Goal: Transaction & Acquisition: Purchase product/service

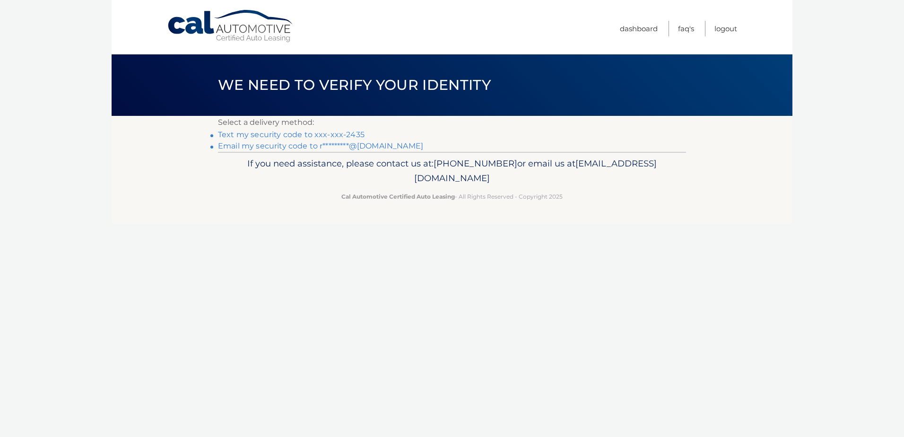
click at [347, 135] on link "Text my security code to xxx-xxx-2435" at bounding box center [291, 134] width 147 height 9
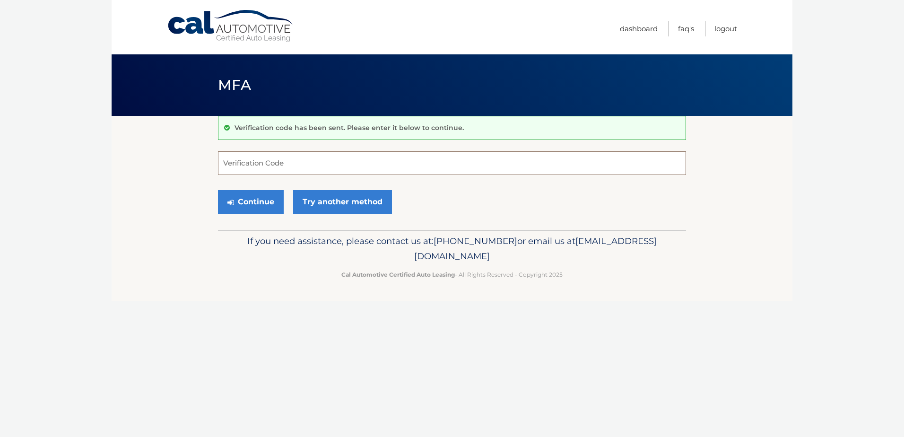
click at [313, 163] on input "Verification Code" at bounding box center [452, 163] width 468 height 24
type input "678617"
click at [250, 200] on button "Continue" at bounding box center [251, 202] width 66 height 24
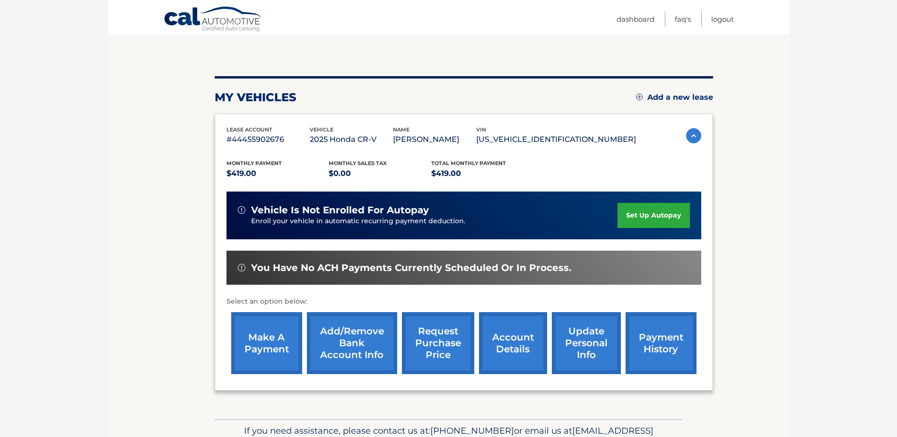
scroll to position [136, 0]
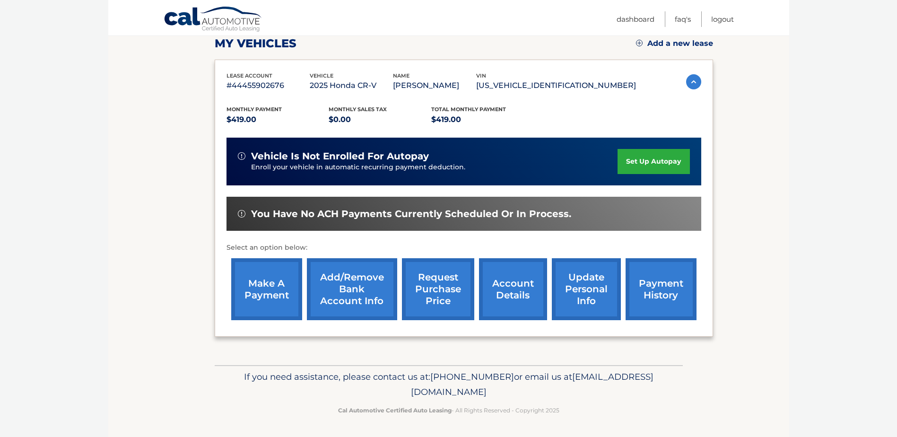
click at [639, 293] on link "payment history" at bounding box center [660, 289] width 71 height 62
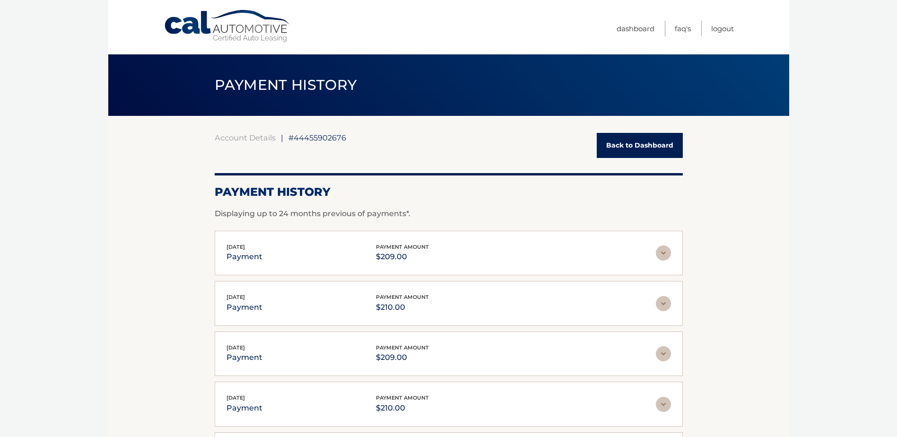
click at [640, 157] on link "Back to Dashboard" at bounding box center [640, 145] width 86 height 25
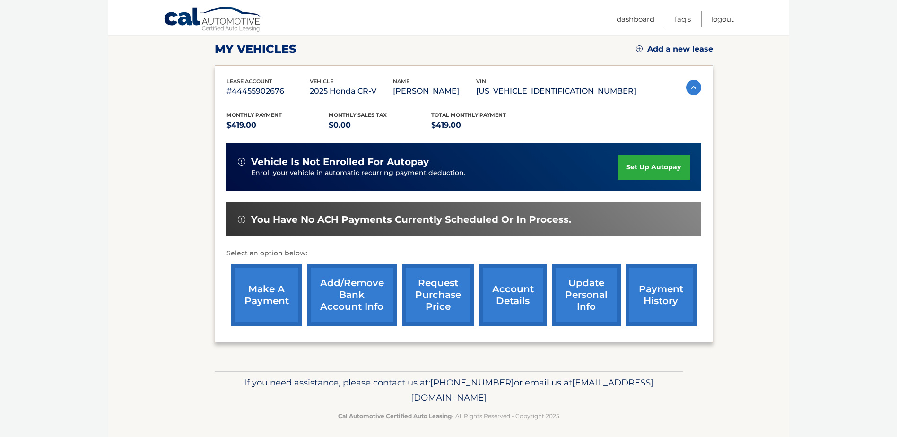
scroll to position [136, 0]
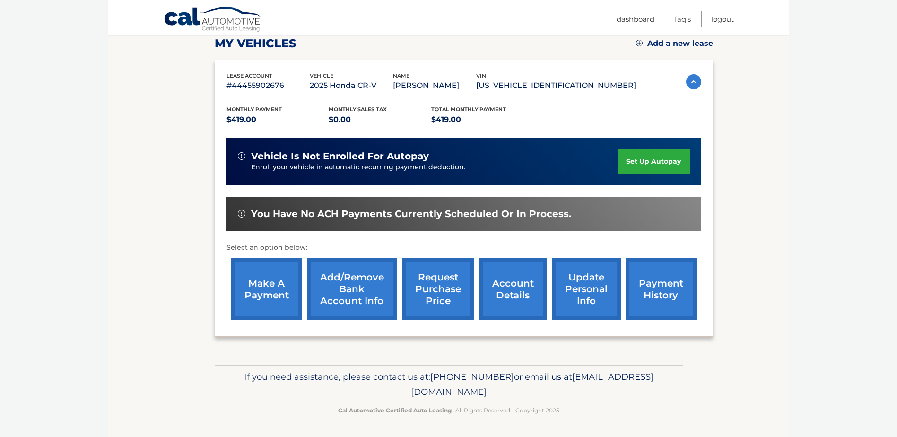
click at [277, 296] on link "make a payment" at bounding box center [266, 289] width 71 height 62
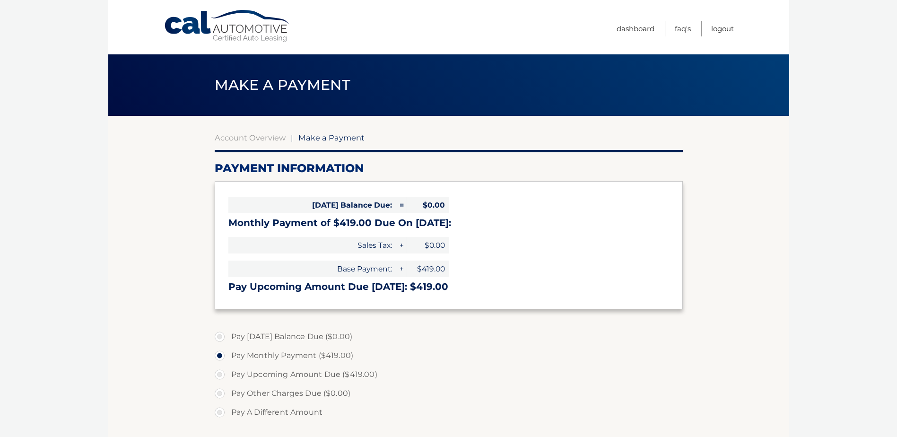
select select "NGQ3ZWYyOTItNGQ5NC00ODE5LThhMjEtYjFiMTgwNjY0MWNi"
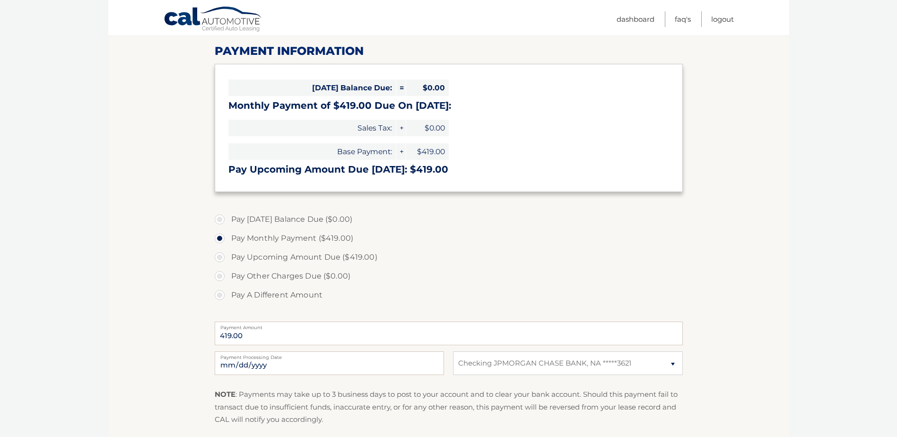
scroll to position [142, 0]
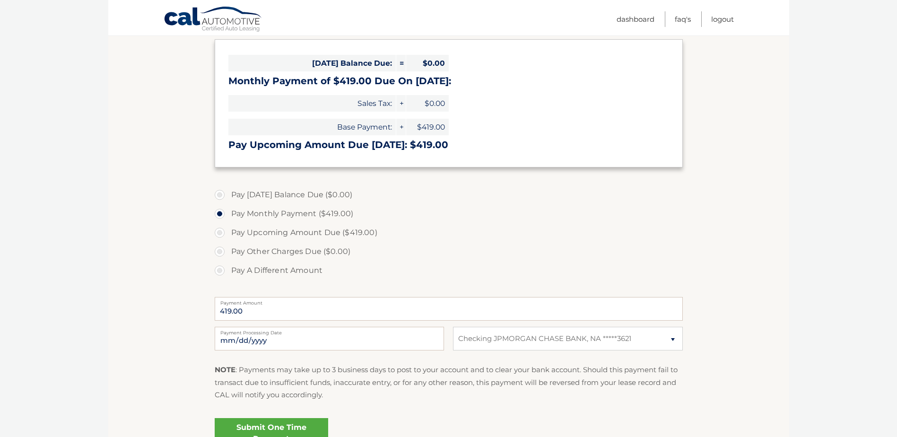
click at [219, 269] on label "Pay A Different Amount" at bounding box center [449, 270] width 468 height 19
click at [219, 269] on input "Pay A Different Amount" at bounding box center [222, 268] width 9 height 15
radio input "true"
click at [281, 310] on input "Payment Amount" at bounding box center [449, 309] width 468 height 24
type input "210"
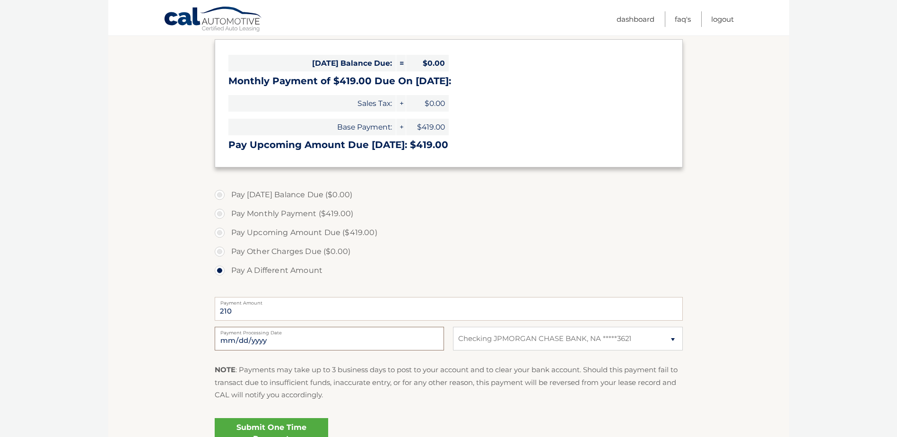
click at [346, 335] on input "2025-10-13" at bounding box center [329, 339] width 229 height 24
type input "2025-11-14"
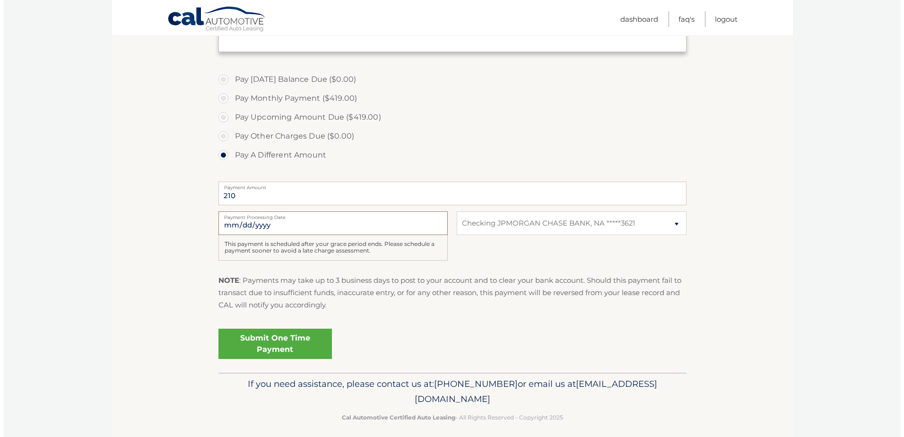
scroll to position [264, 0]
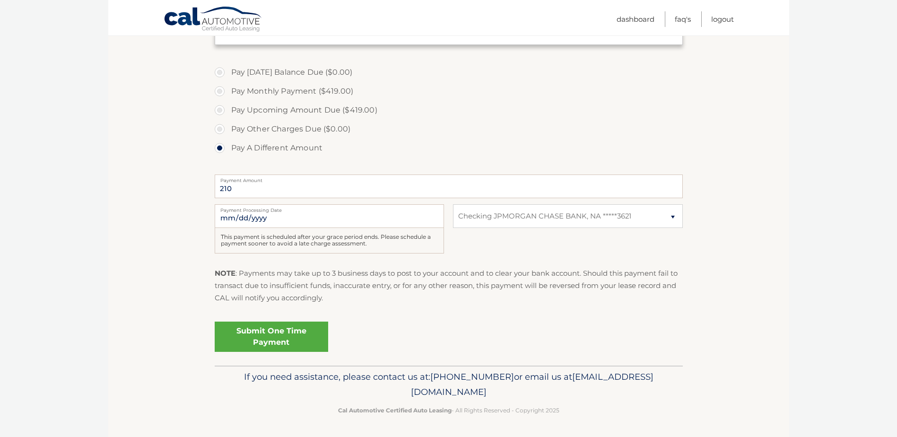
click at [266, 340] on link "Submit One Time Payment" at bounding box center [271, 336] width 113 height 30
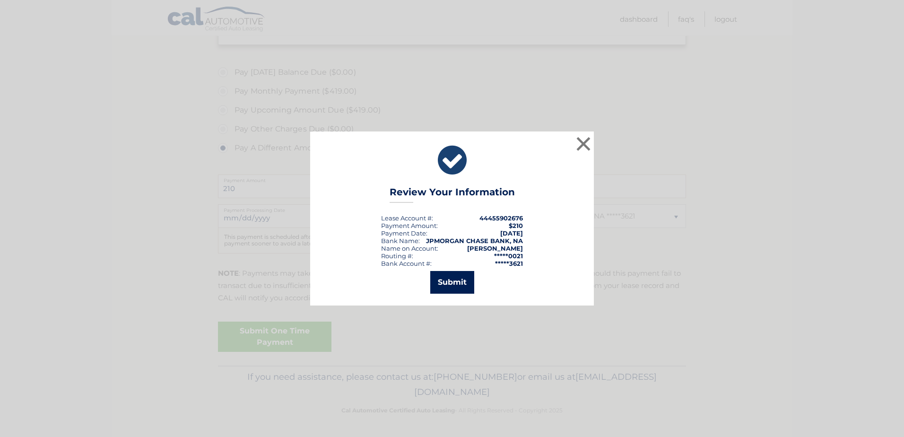
click at [455, 283] on button "Submit" at bounding box center [452, 282] width 44 height 23
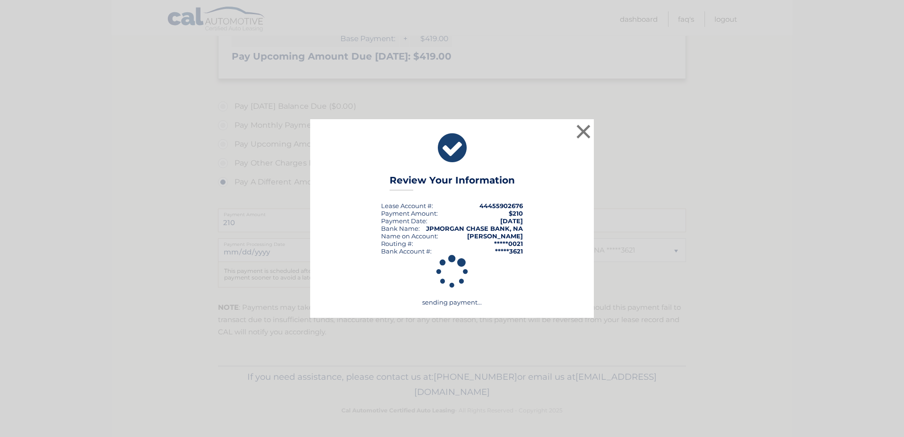
scroll to position [230, 0]
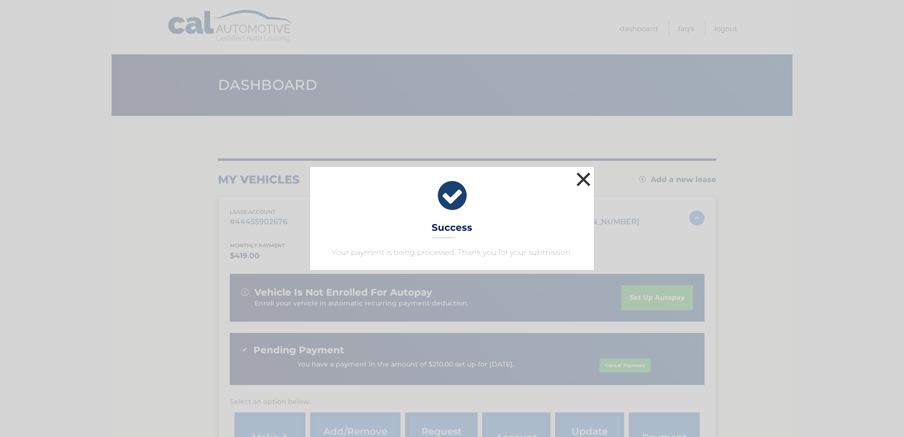
click at [582, 182] on button "×" at bounding box center [583, 179] width 19 height 19
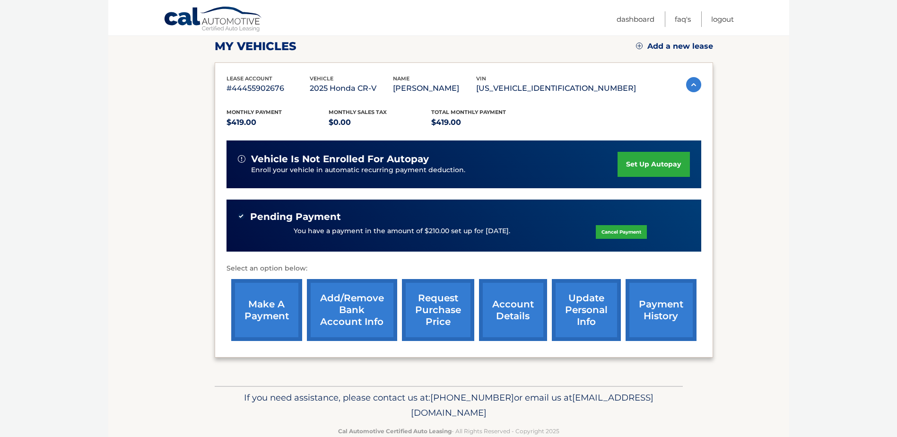
scroll to position [154, 0]
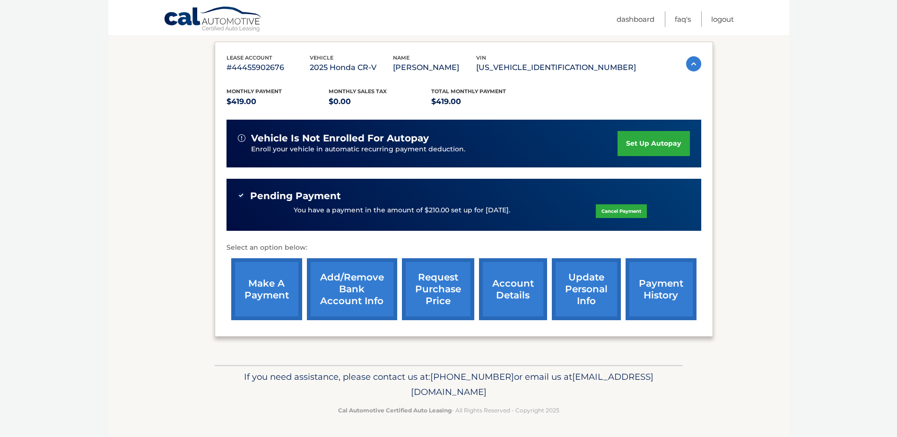
click at [257, 295] on link "make a payment" at bounding box center [266, 289] width 71 height 62
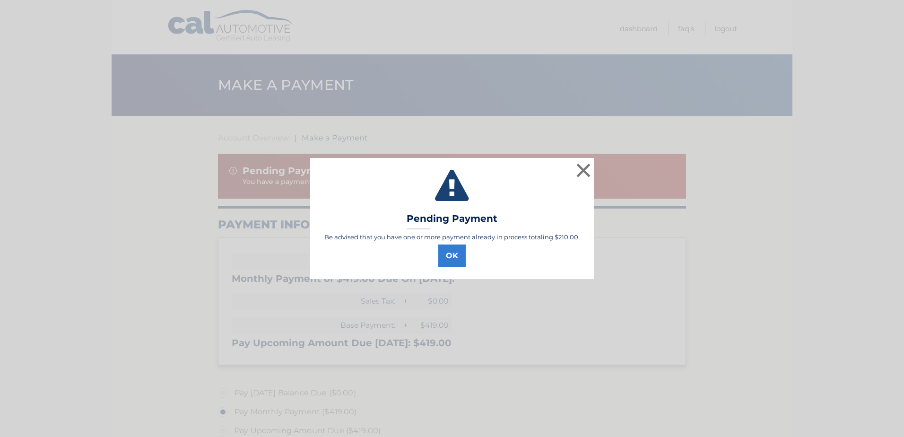
select select "NGQ3ZWYyOTItNGQ5NC00ODE5LThhMjEtYjFiMTgwNjY0MWNi"
click at [447, 259] on button "OK" at bounding box center [451, 255] width 27 height 23
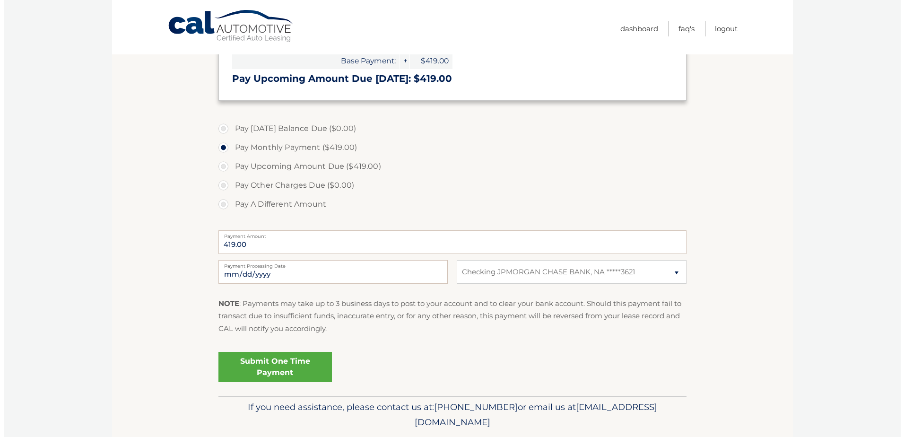
scroll to position [295, 0]
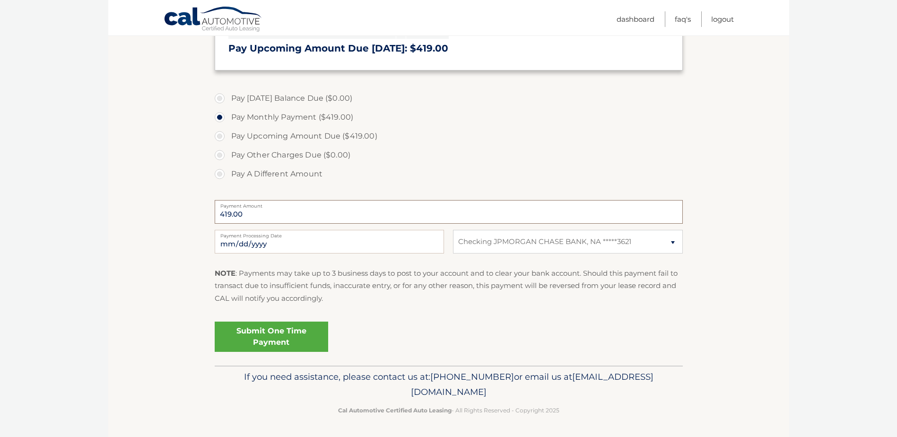
click at [263, 215] on input "419.00" at bounding box center [449, 212] width 468 height 24
click at [219, 171] on label "Pay A Different Amount" at bounding box center [449, 174] width 468 height 19
click at [219, 171] on input "Pay A Different Amount" at bounding box center [222, 172] width 9 height 15
radio input "true"
click at [269, 215] on input "Payment Amount" at bounding box center [449, 212] width 468 height 24
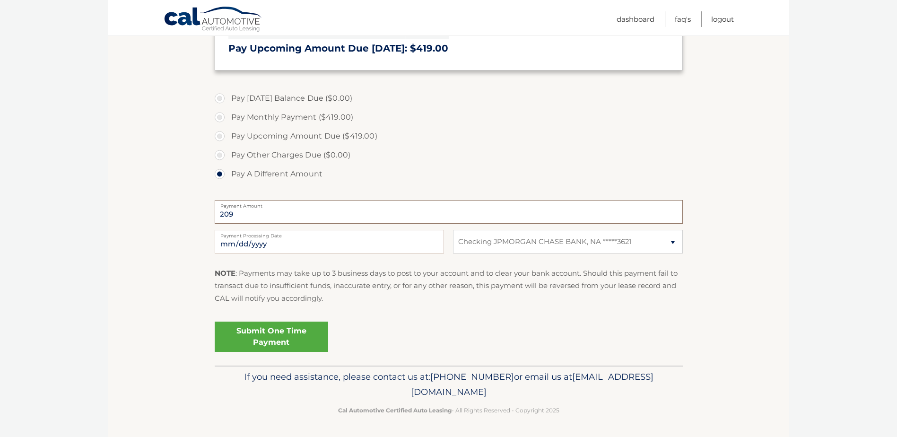
type input "209"
click at [291, 240] on input "2025-10-13" at bounding box center [329, 242] width 229 height 24
type input "2025-11-28"
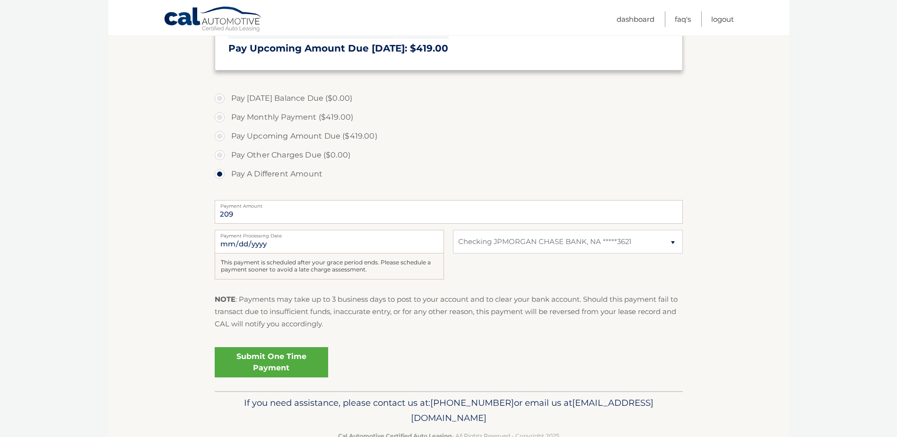
click at [239, 365] on link "Submit One Time Payment" at bounding box center [271, 362] width 113 height 30
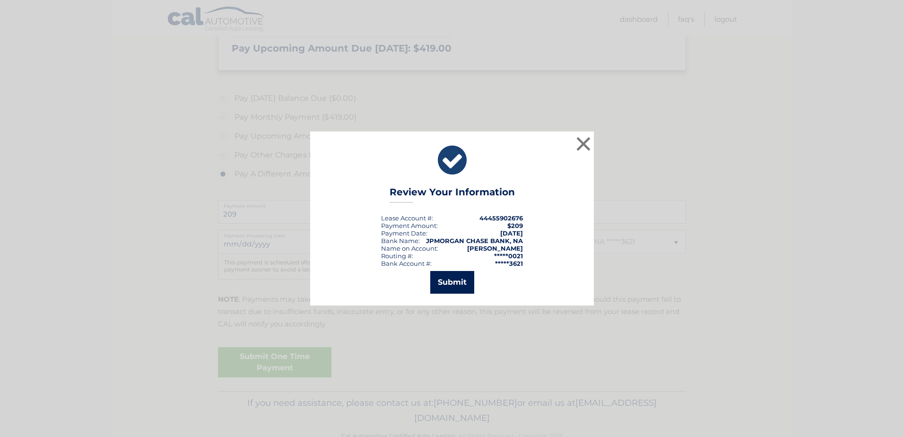
click at [463, 277] on button "Submit" at bounding box center [452, 282] width 44 height 23
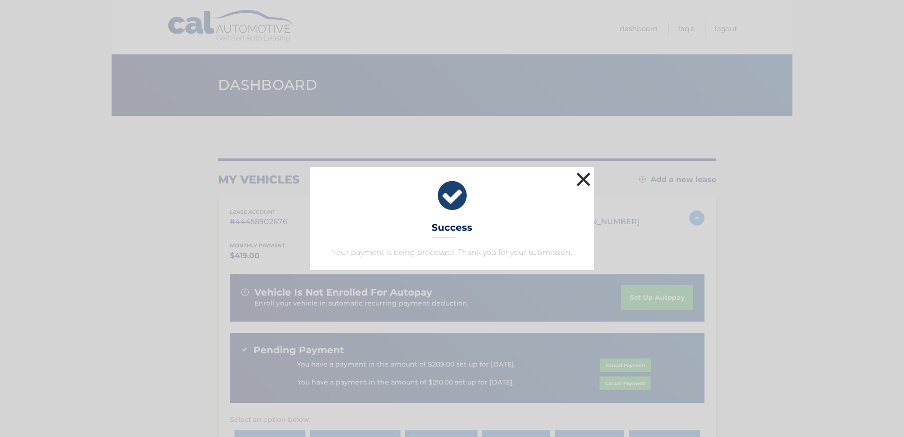
click at [585, 181] on button "×" at bounding box center [583, 179] width 19 height 19
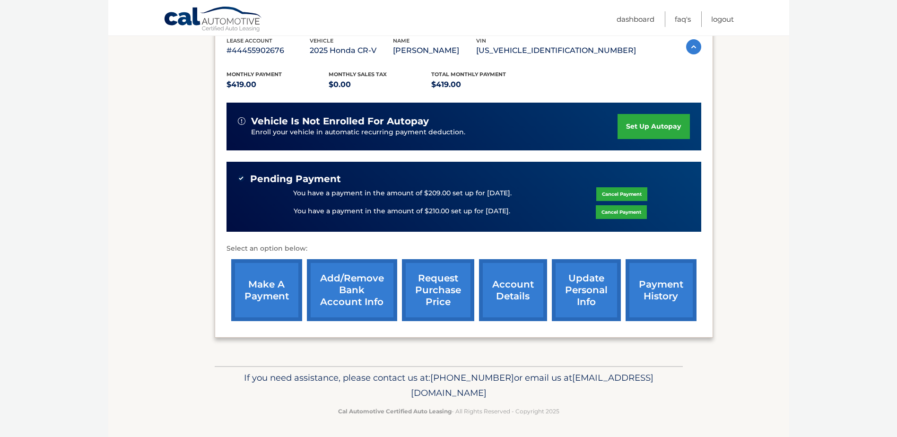
scroll to position [172, 0]
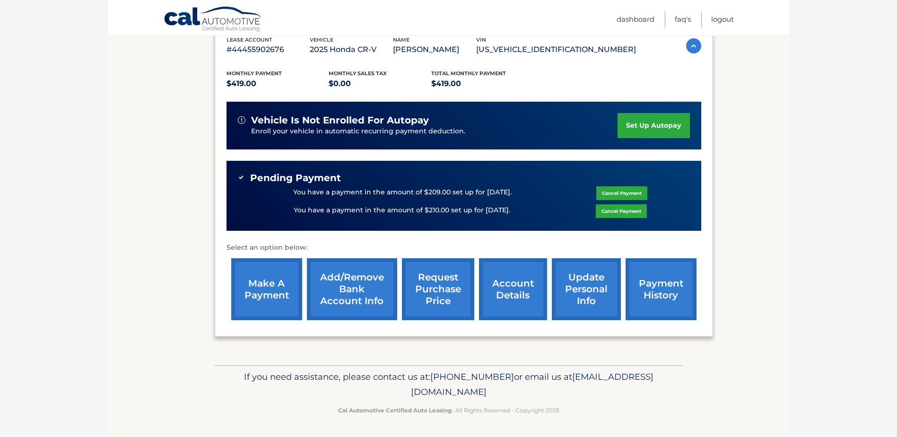
click at [249, 287] on link "make a payment" at bounding box center [266, 289] width 71 height 62
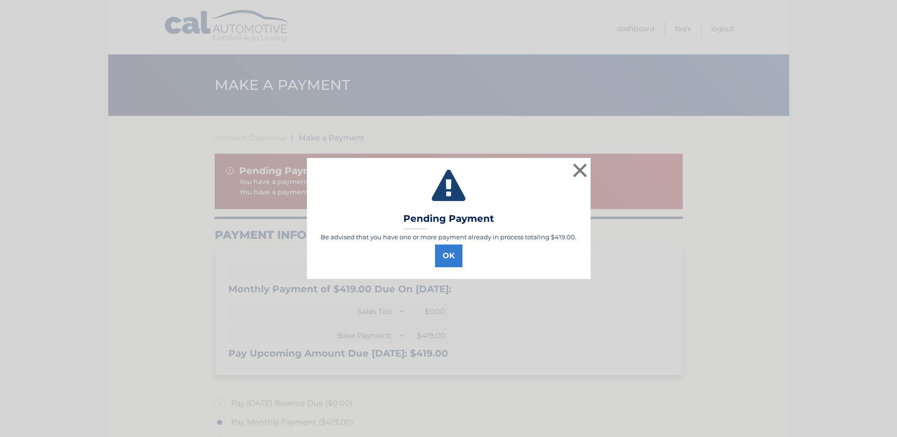
select select "NGQ3ZWYyOTItNGQ5NC00ODE5LThhMjEtYjFiMTgwNjY0MWNi"
click at [263, 293] on body "× Pending Payment Be advised that you have one or more payment already in proce…" at bounding box center [448, 218] width 897 height 437
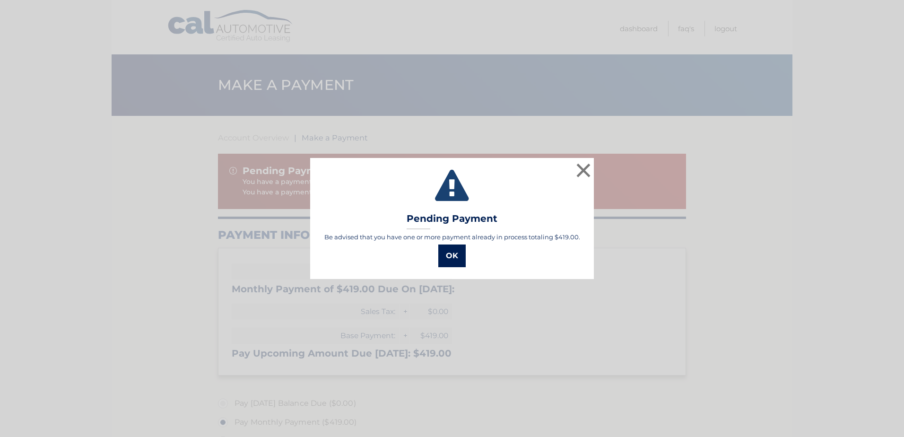
click at [446, 265] on button "OK" at bounding box center [451, 255] width 27 height 23
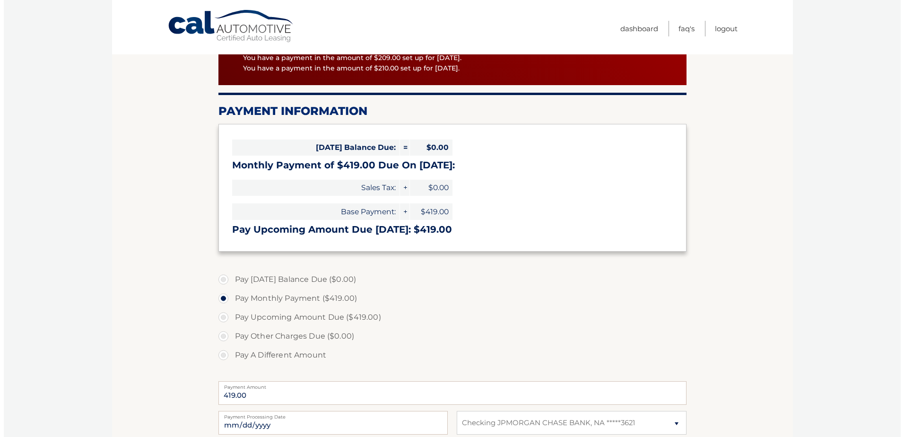
scroll to position [236, 0]
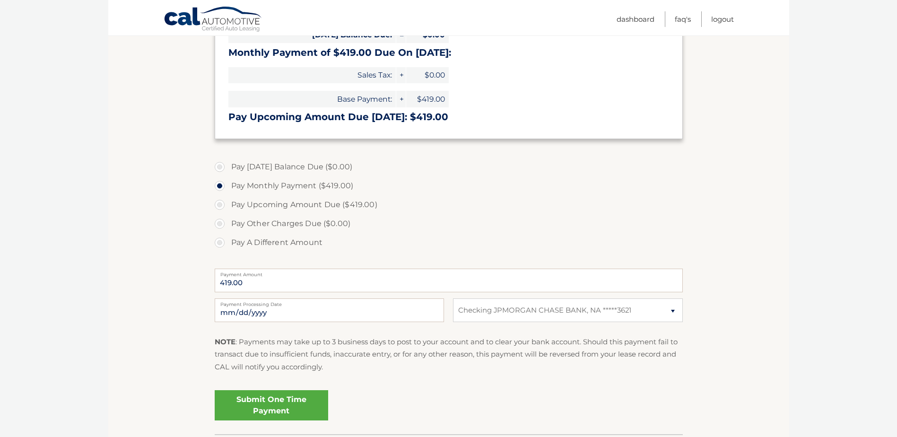
click at [221, 246] on label "Pay A Different Amount" at bounding box center [449, 242] width 468 height 19
click at [221, 246] on input "Pay A Different Amount" at bounding box center [222, 240] width 9 height 15
radio input "true"
click at [251, 279] on input "Payment Amount" at bounding box center [449, 281] width 468 height 24
type input "210"
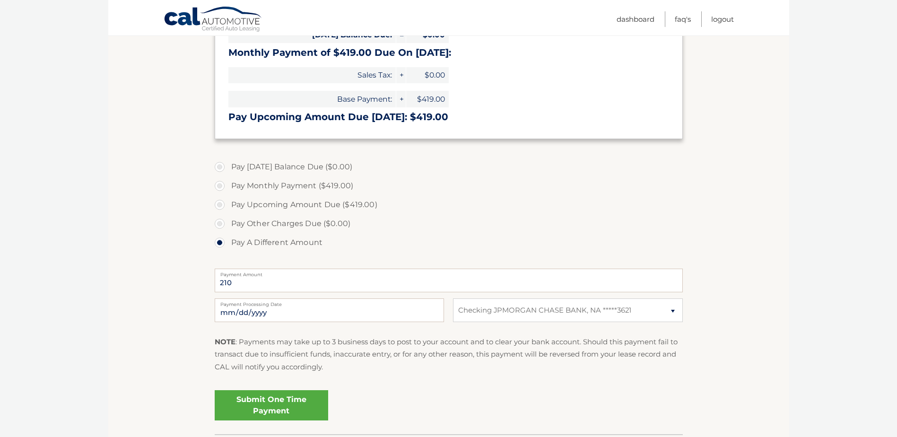
click at [190, 300] on section "Account Overview | Make a Payment Pending Payment You have a payment in the amo…" at bounding box center [448, 156] width 681 height 555
click at [380, 307] on input "2025-10-13" at bounding box center [329, 310] width 229 height 24
type input "2025-12-15"
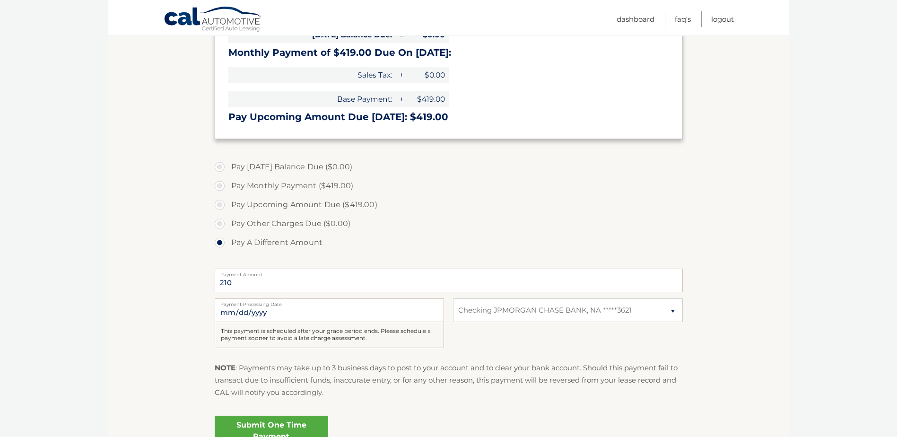
click at [288, 422] on link "Submit One Time Payment" at bounding box center [271, 431] width 113 height 30
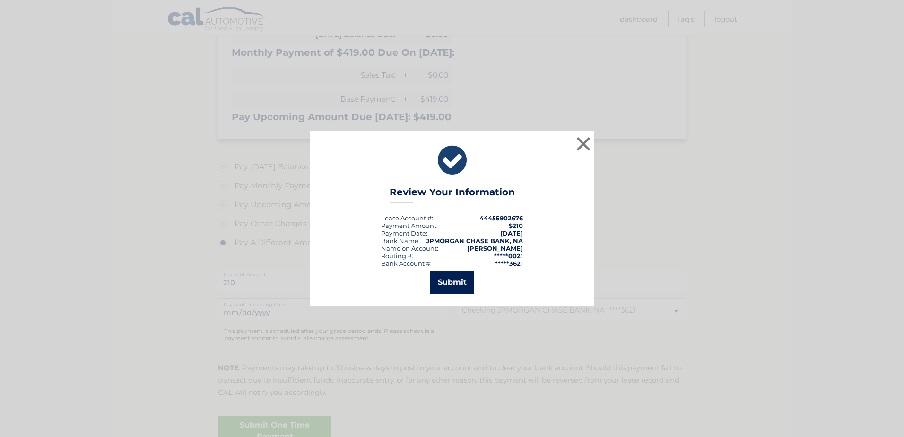
click at [455, 286] on button "Submit" at bounding box center [452, 282] width 44 height 23
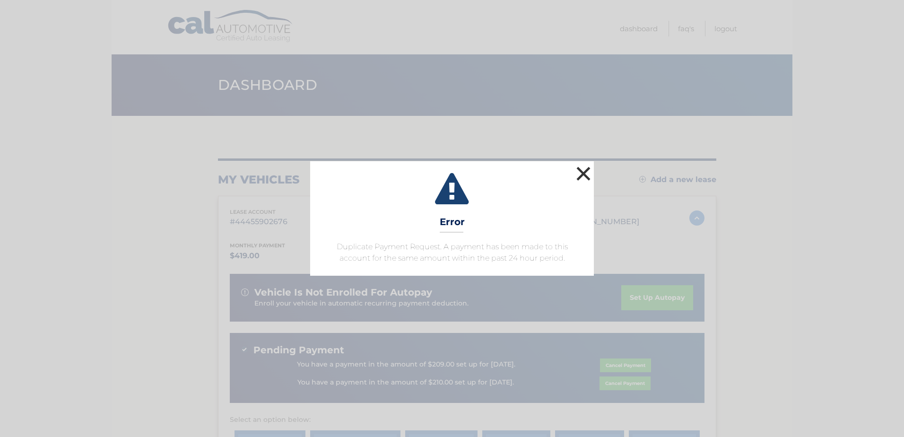
click at [585, 170] on button "×" at bounding box center [583, 173] width 19 height 19
